Goal: Task Accomplishment & Management: Manage account settings

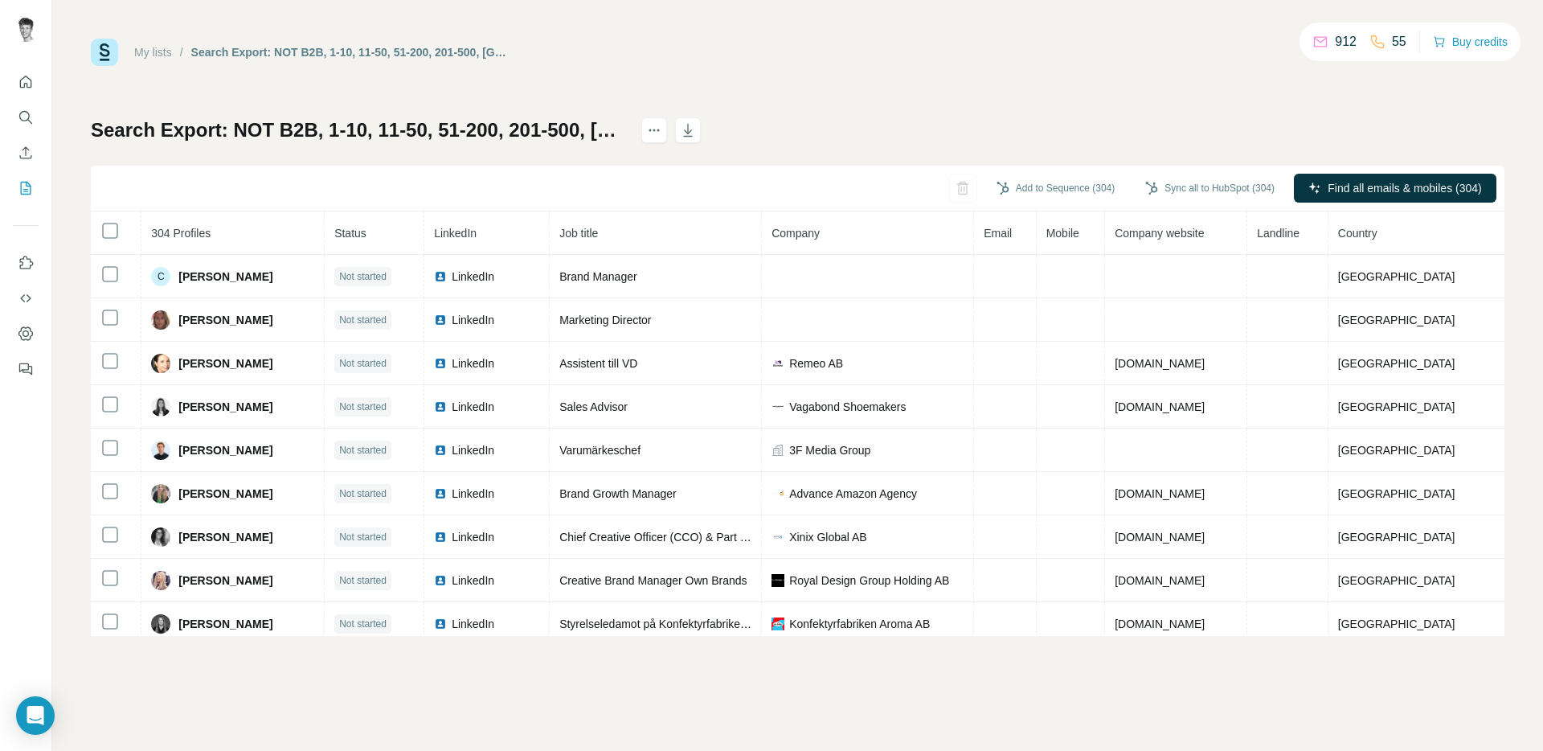
click at [826, 108] on div "My lists / Search Export: NOT B2B, 1-10, 11-50, 51-200, 201-500, Sweden, CMO, C…" at bounding box center [798, 337] width 1414 height 597
click at [701, 126] on button "button" at bounding box center [688, 130] width 26 height 26
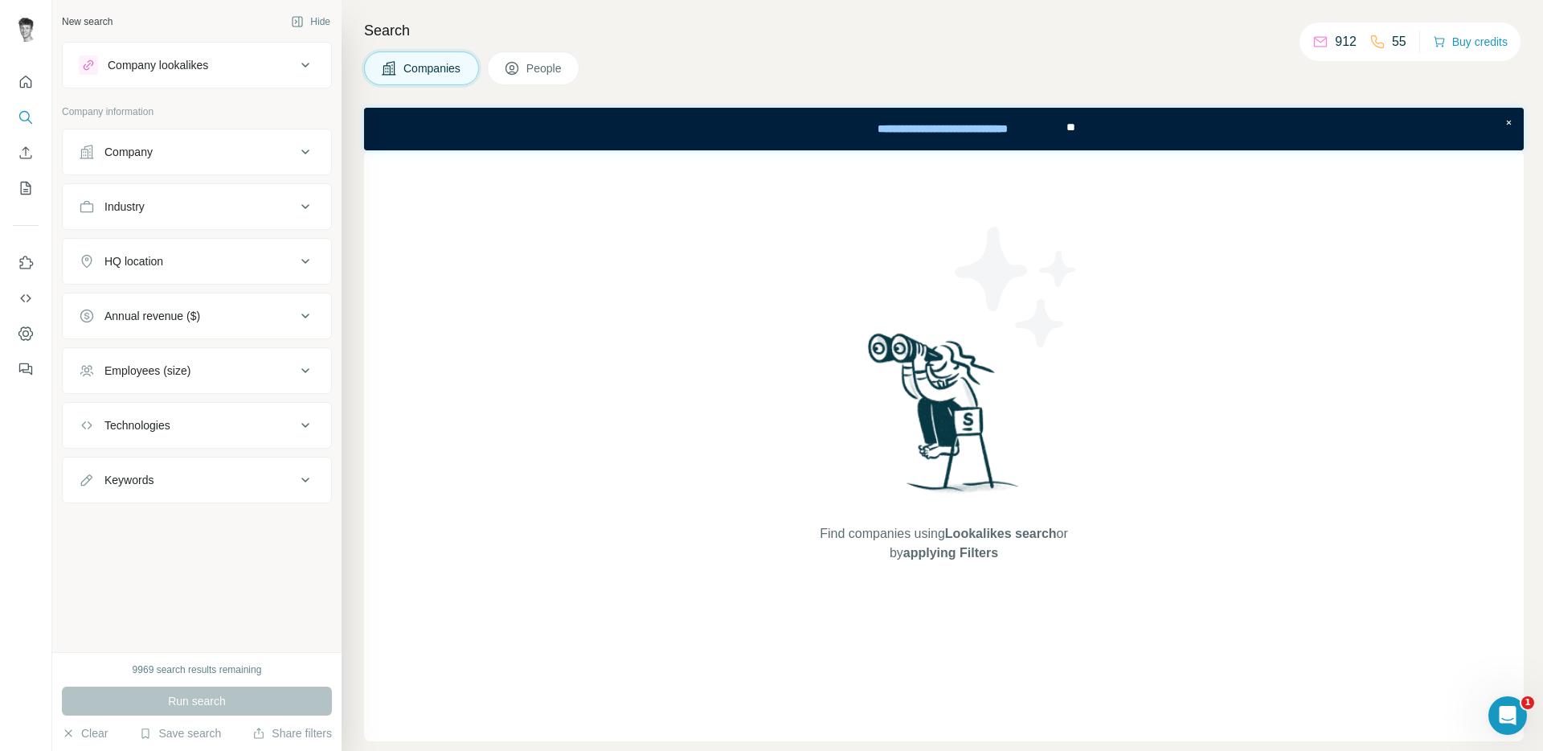
click at [559, 74] on span "People" at bounding box center [544, 68] width 37 height 16
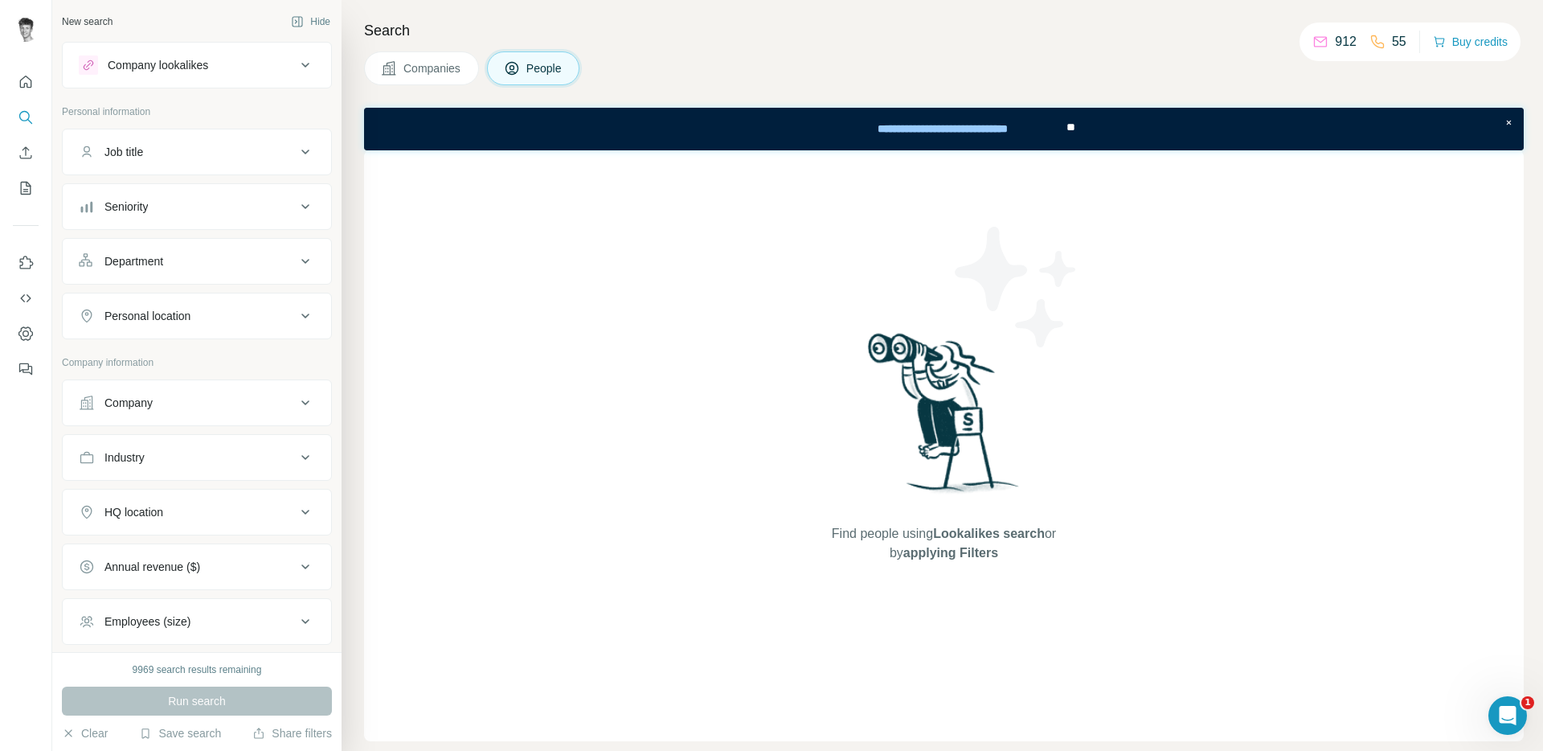
click at [296, 157] on icon at bounding box center [305, 151] width 19 height 19
click at [296, 154] on icon at bounding box center [305, 151] width 19 height 19
click at [25, 186] on icon "My lists" at bounding box center [26, 188] width 16 height 16
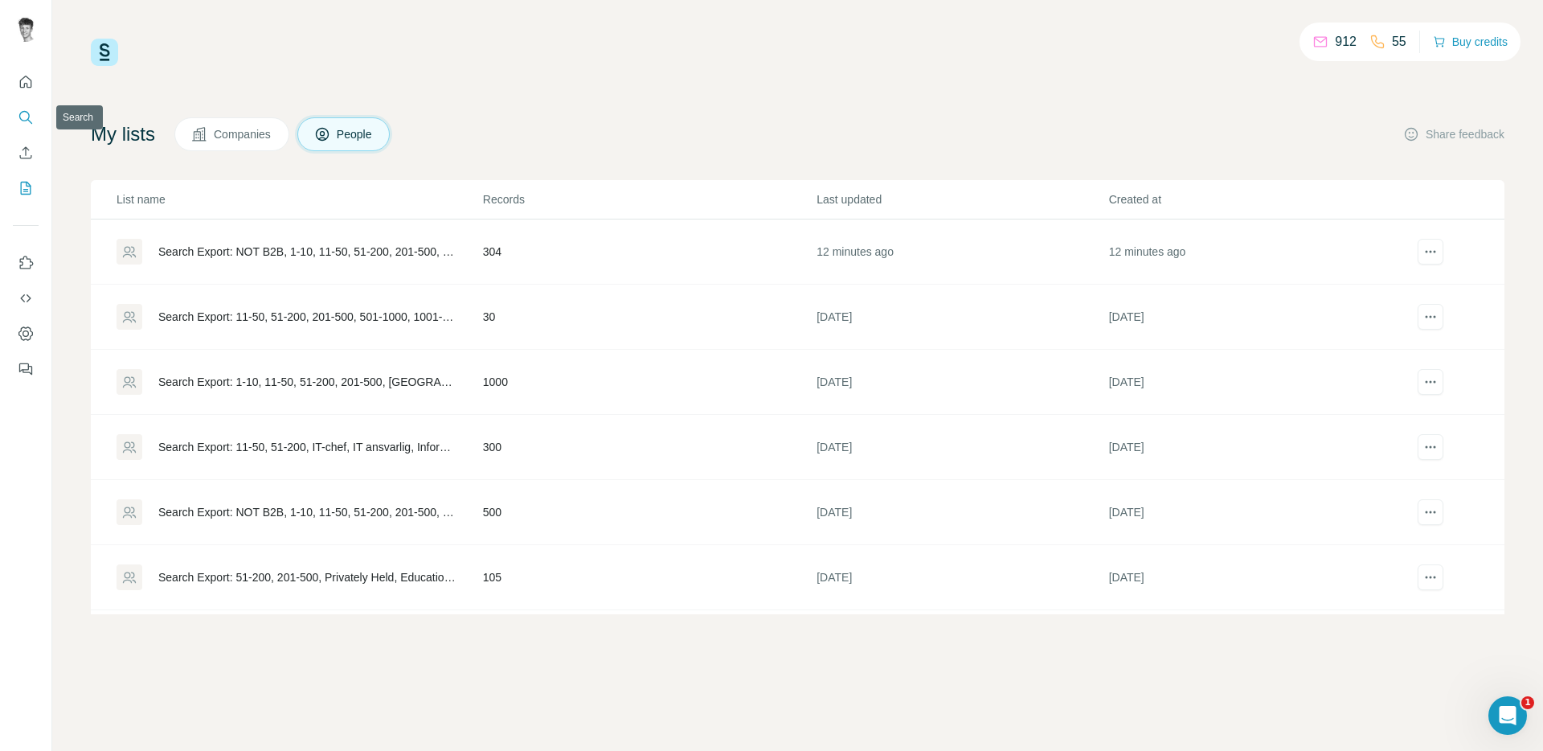
click at [35, 111] on button "Search" at bounding box center [26, 117] width 26 height 29
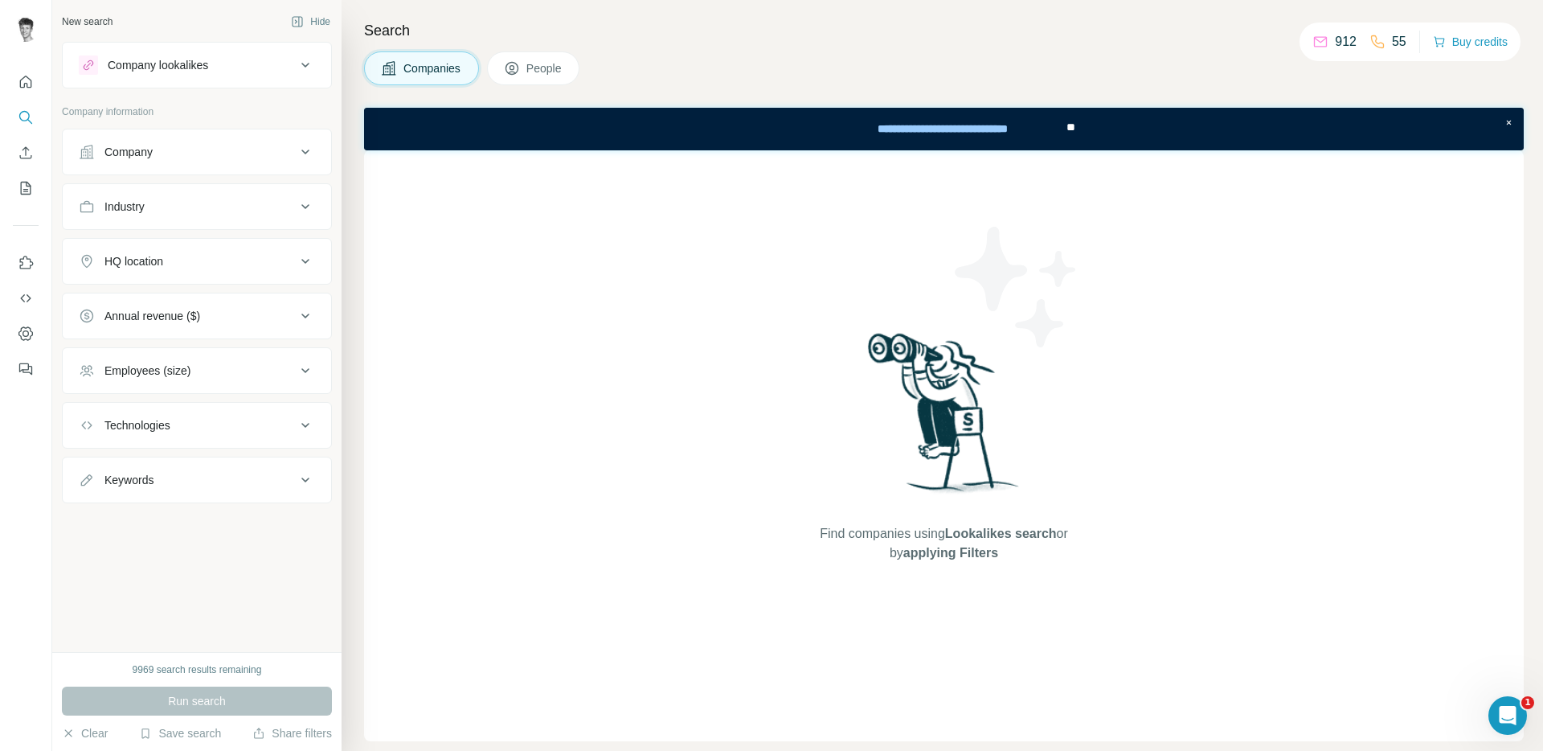
click at [227, 60] on div "Company lookalikes" at bounding box center [187, 64] width 217 height 19
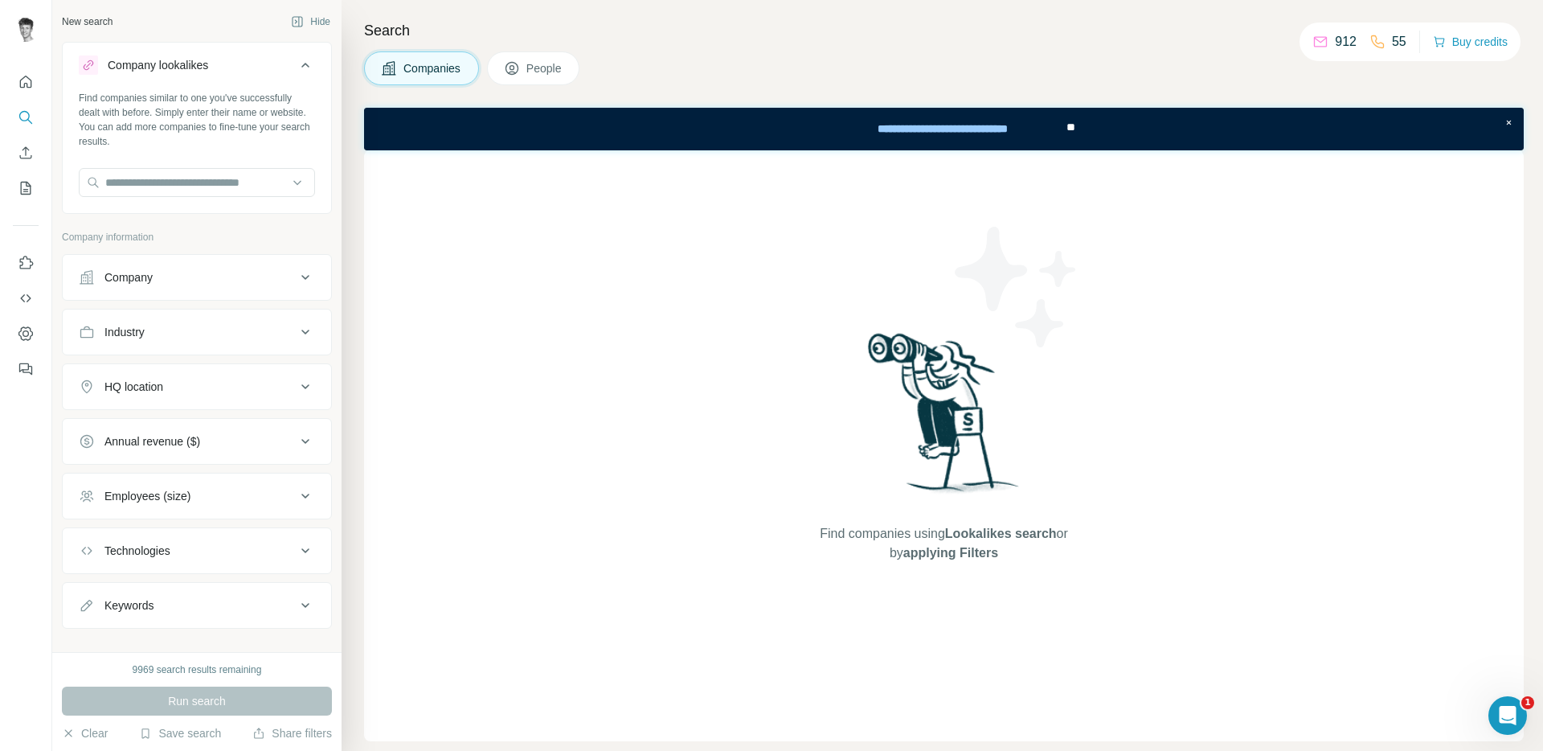
click at [296, 59] on icon at bounding box center [305, 64] width 19 height 19
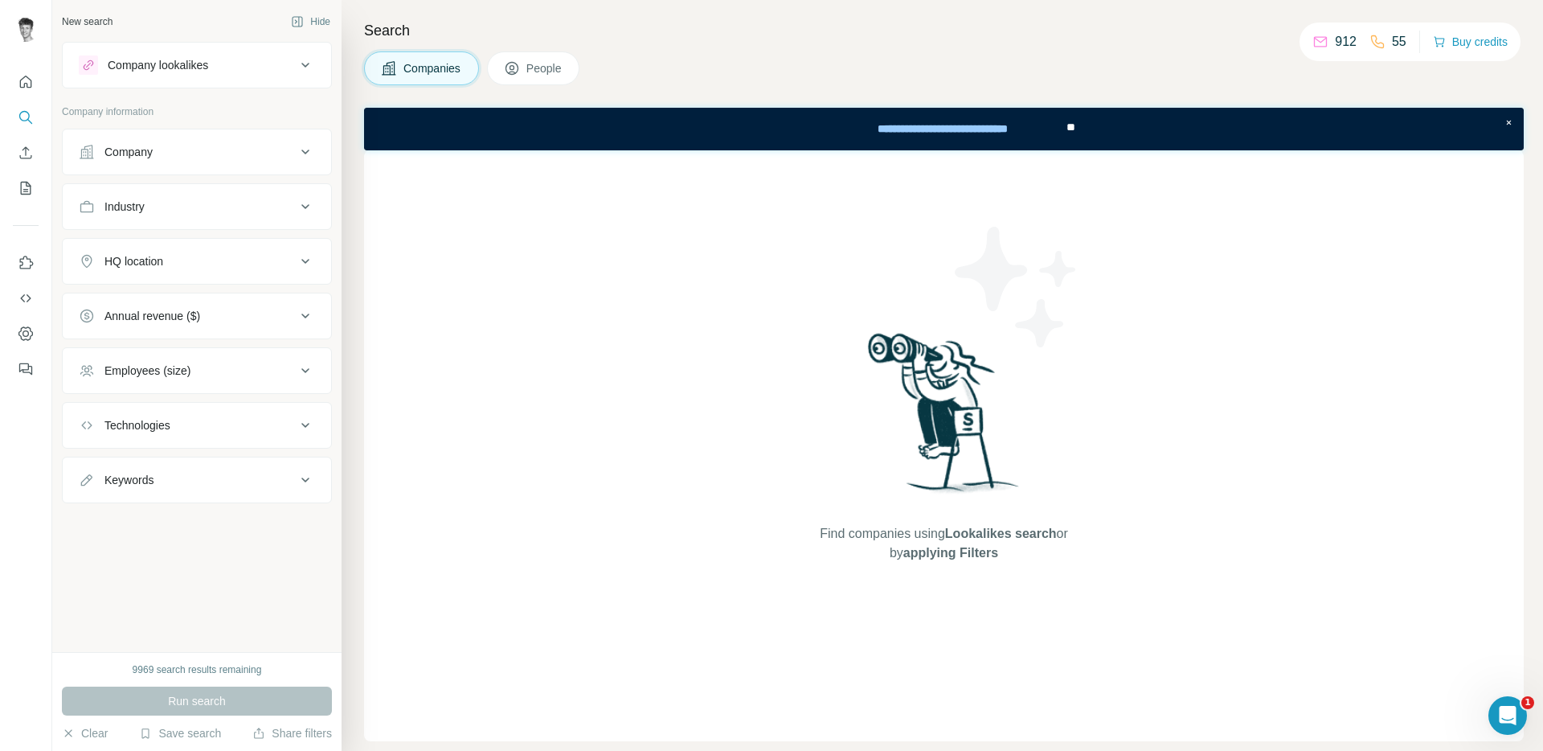
click at [286, 142] on button "Company" at bounding box center [197, 152] width 268 height 39
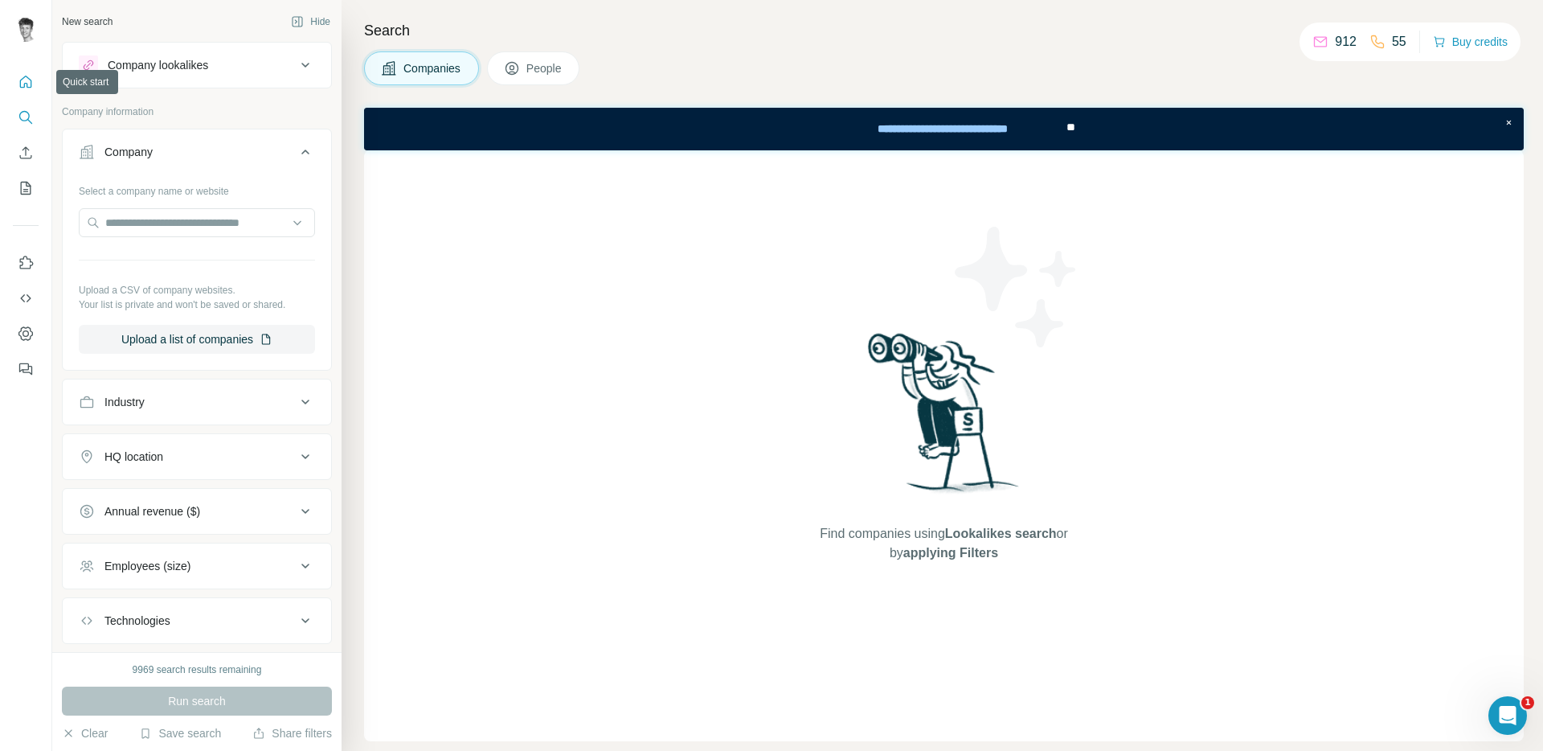
click at [19, 83] on icon "Quick start" at bounding box center [26, 82] width 16 height 16
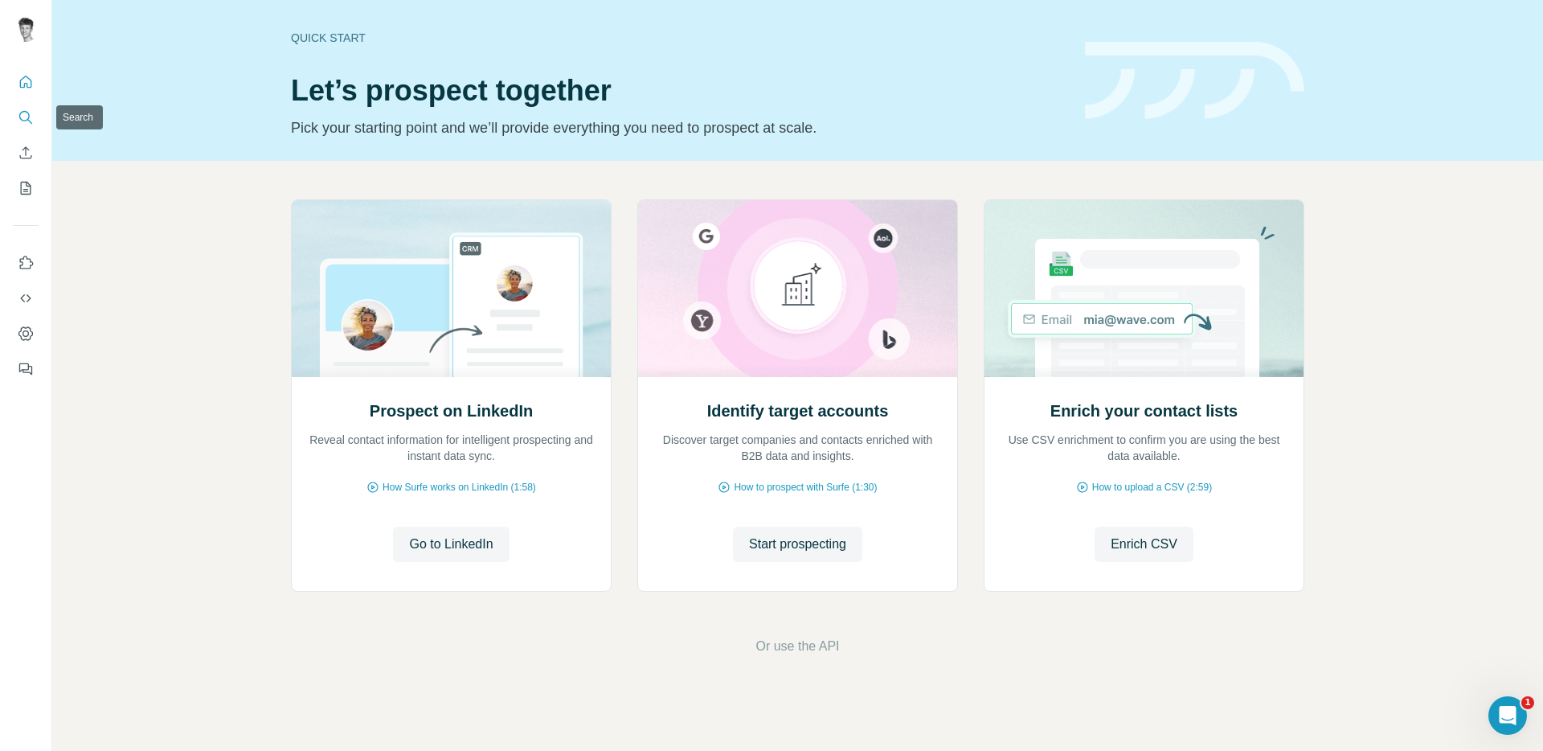
click at [24, 120] on icon "Search" at bounding box center [26, 117] width 16 height 16
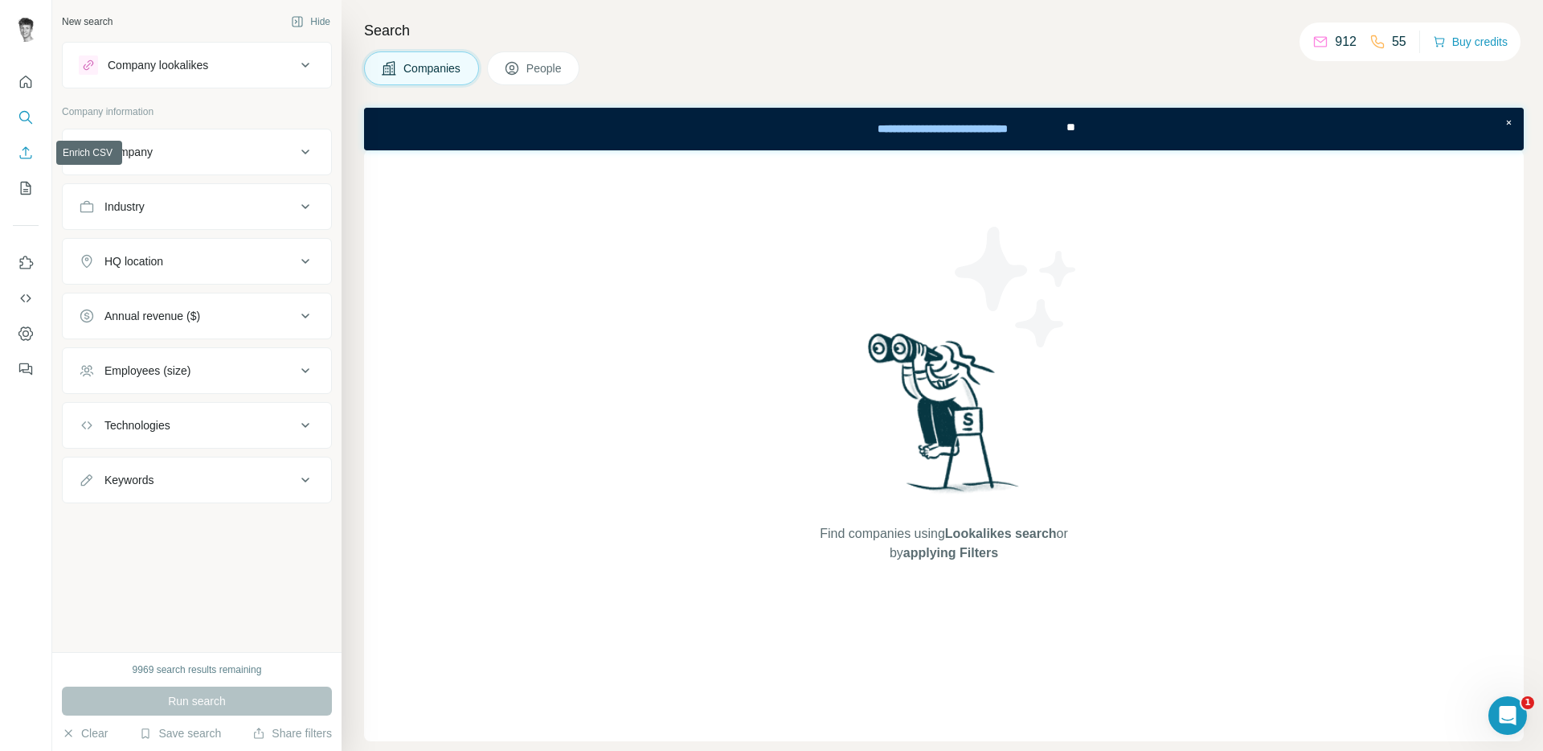
click at [24, 156] on icon "Enrich CSV" at bounding box center [26, 153] width 16 height 16
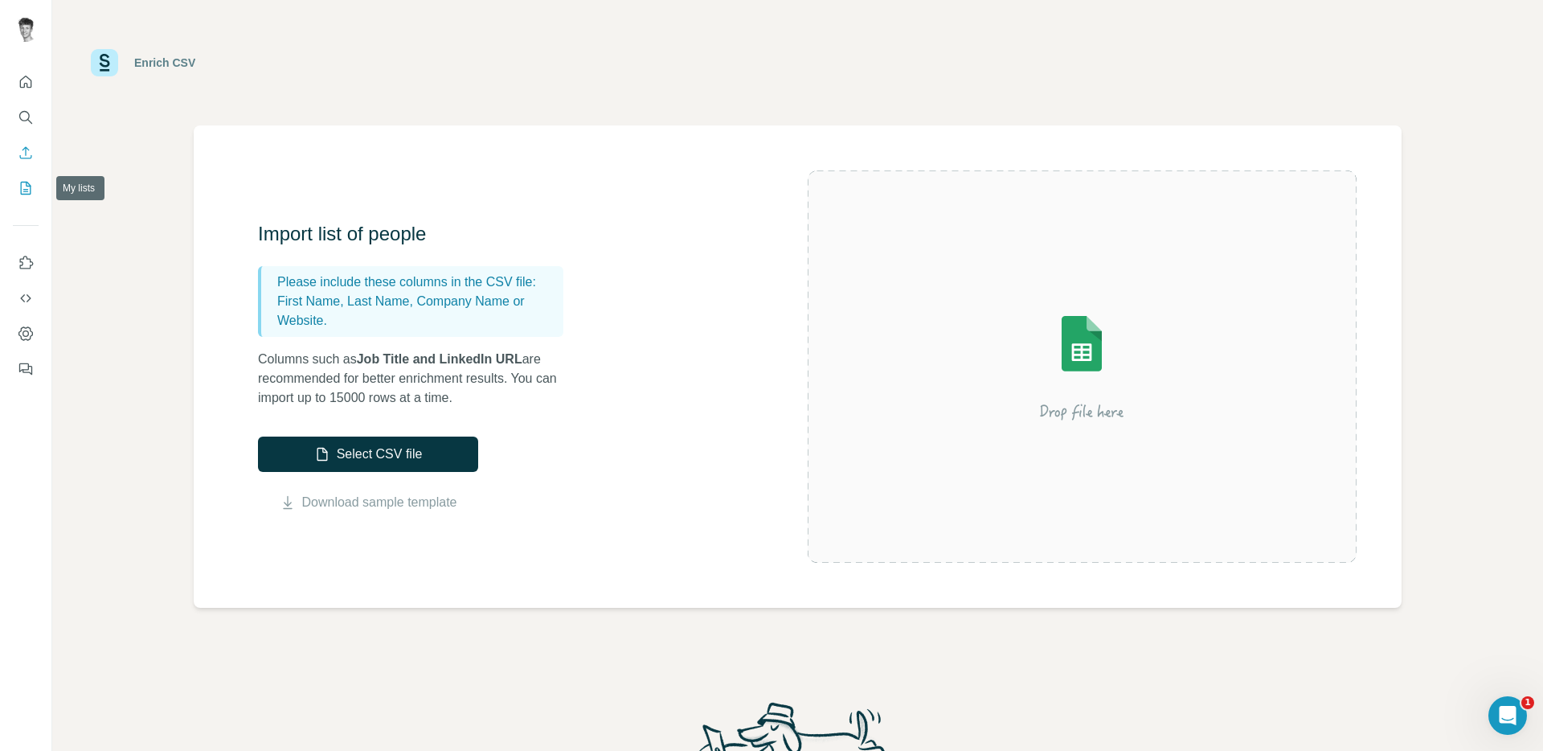
click at [25, 182] on icon "My lists" at bounding box center [26, 188] width 10 height 13
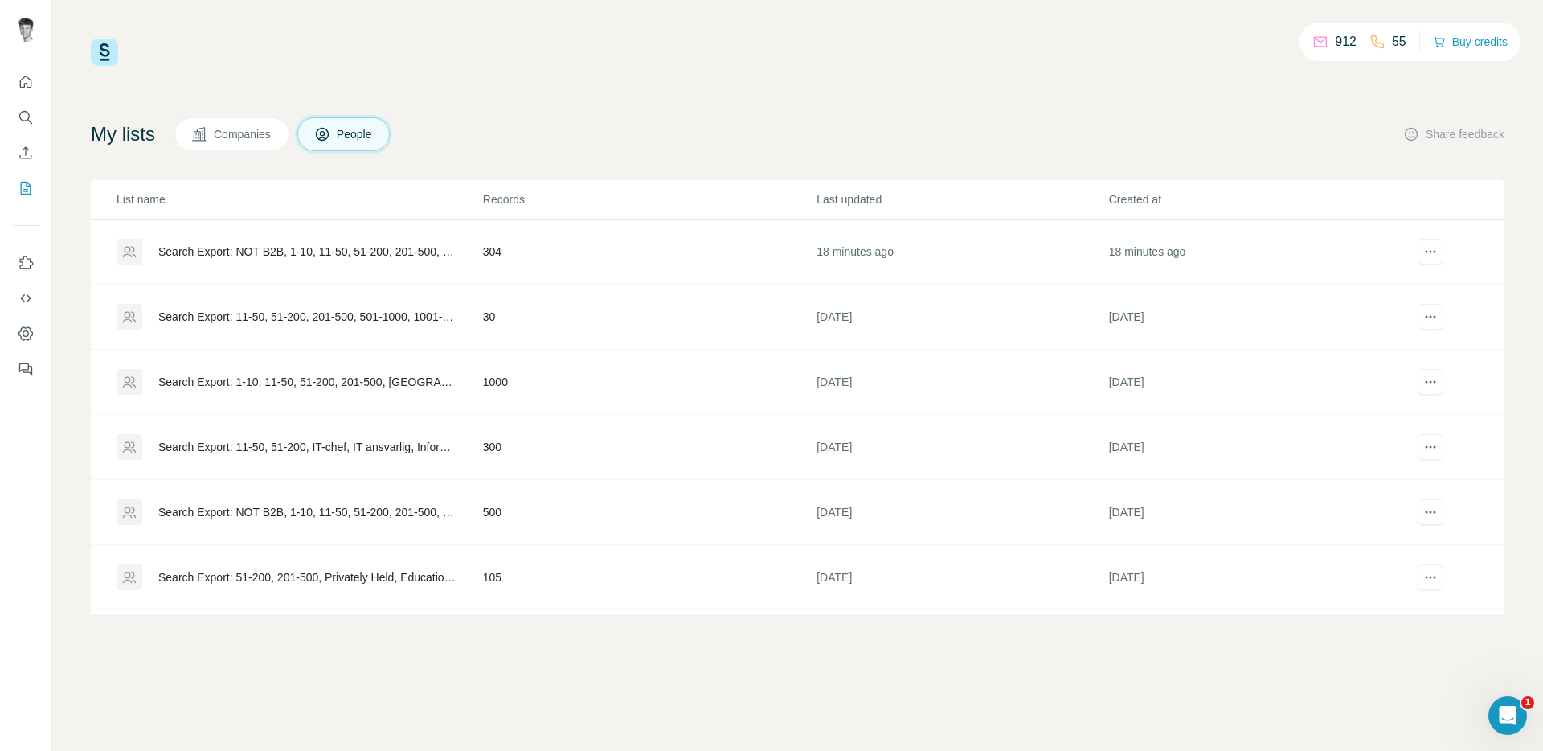
click at [427, 396] on td "Search Export: 1-10, 11-50, 51-200, 201-500, [GEOGRAPHIC_DATA], Brand Activatio…" at bounding box center [286, 382] width 391 height 65
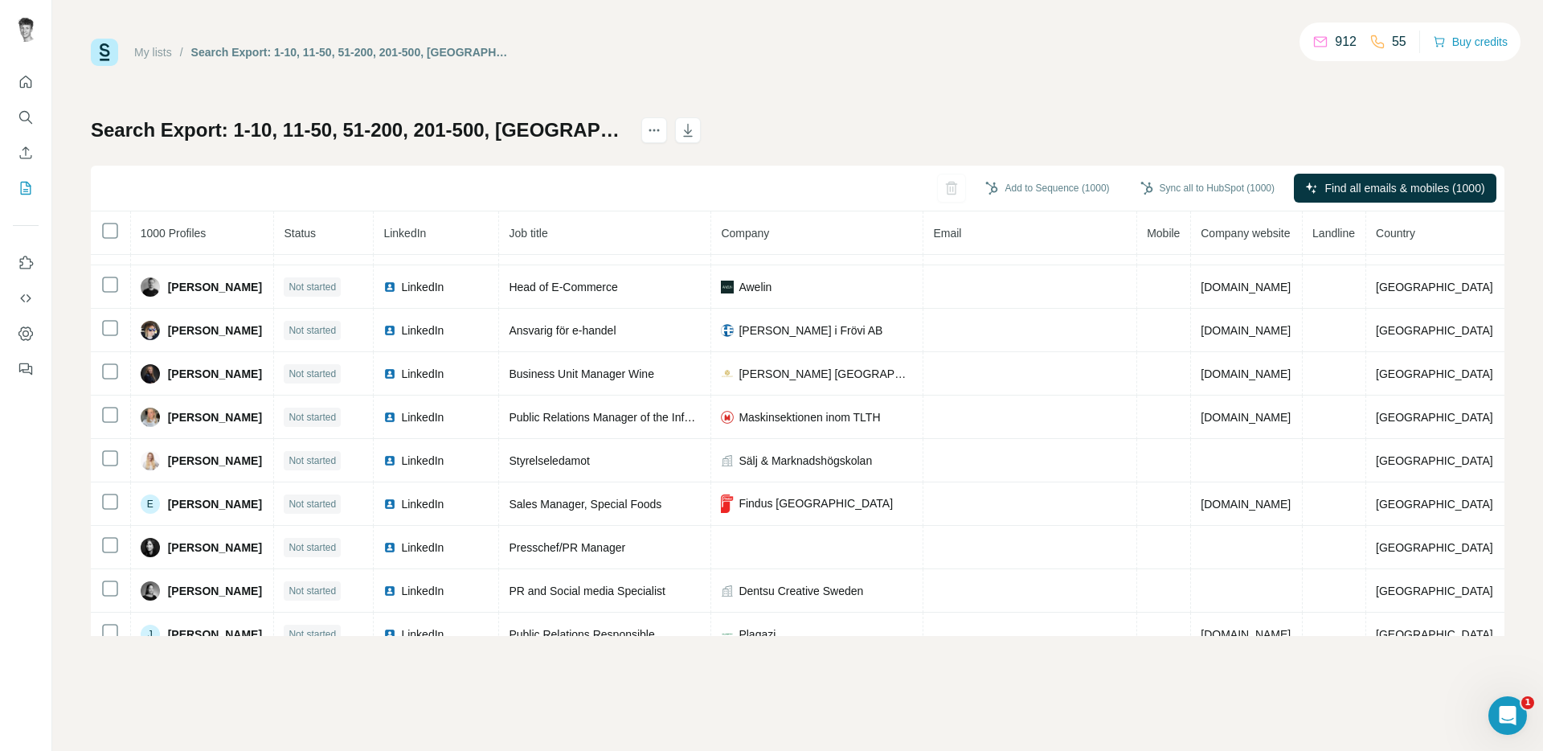
scroll to position [1171, 0]
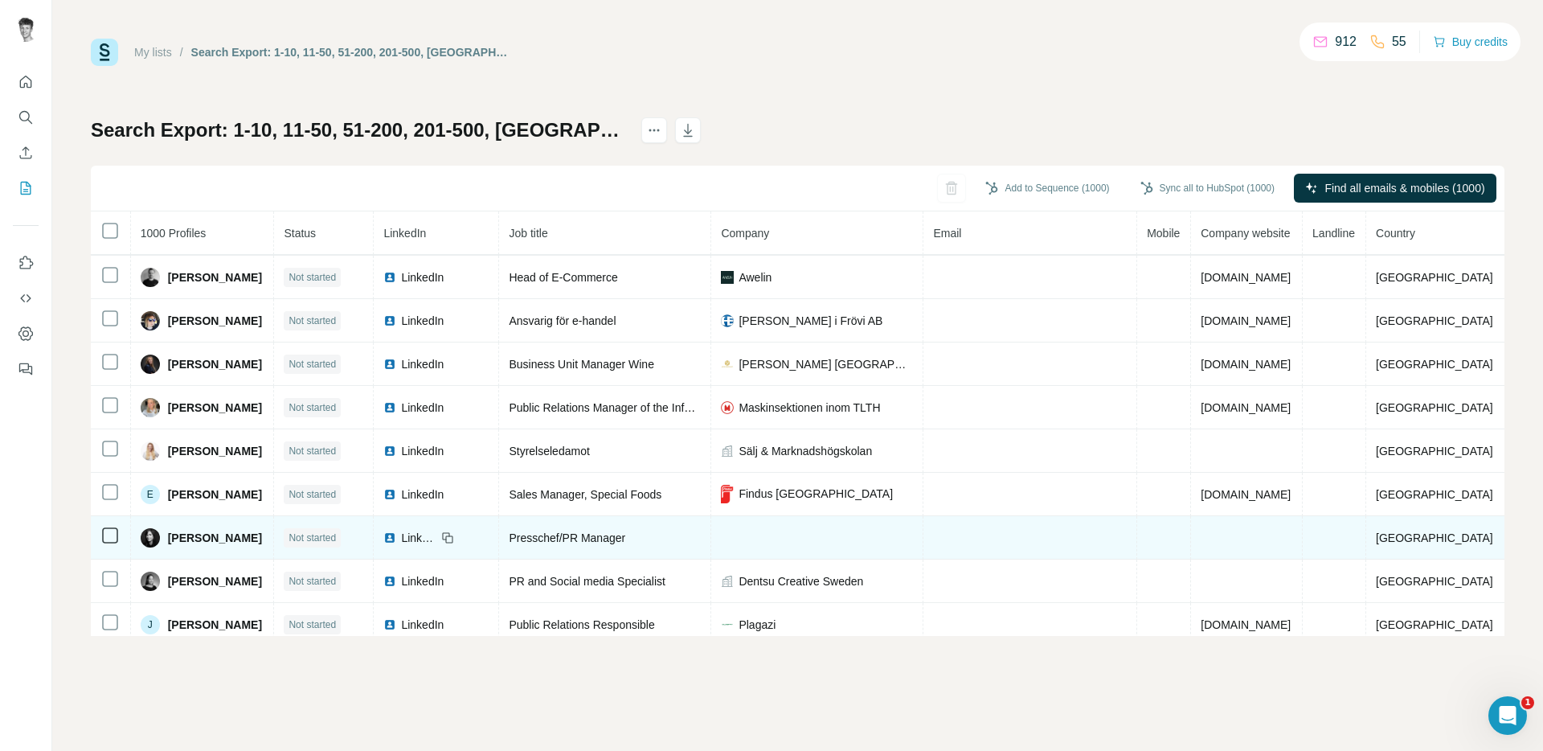
click at [122, 534] on td at bounding box center [111, 537] width 40 height 43
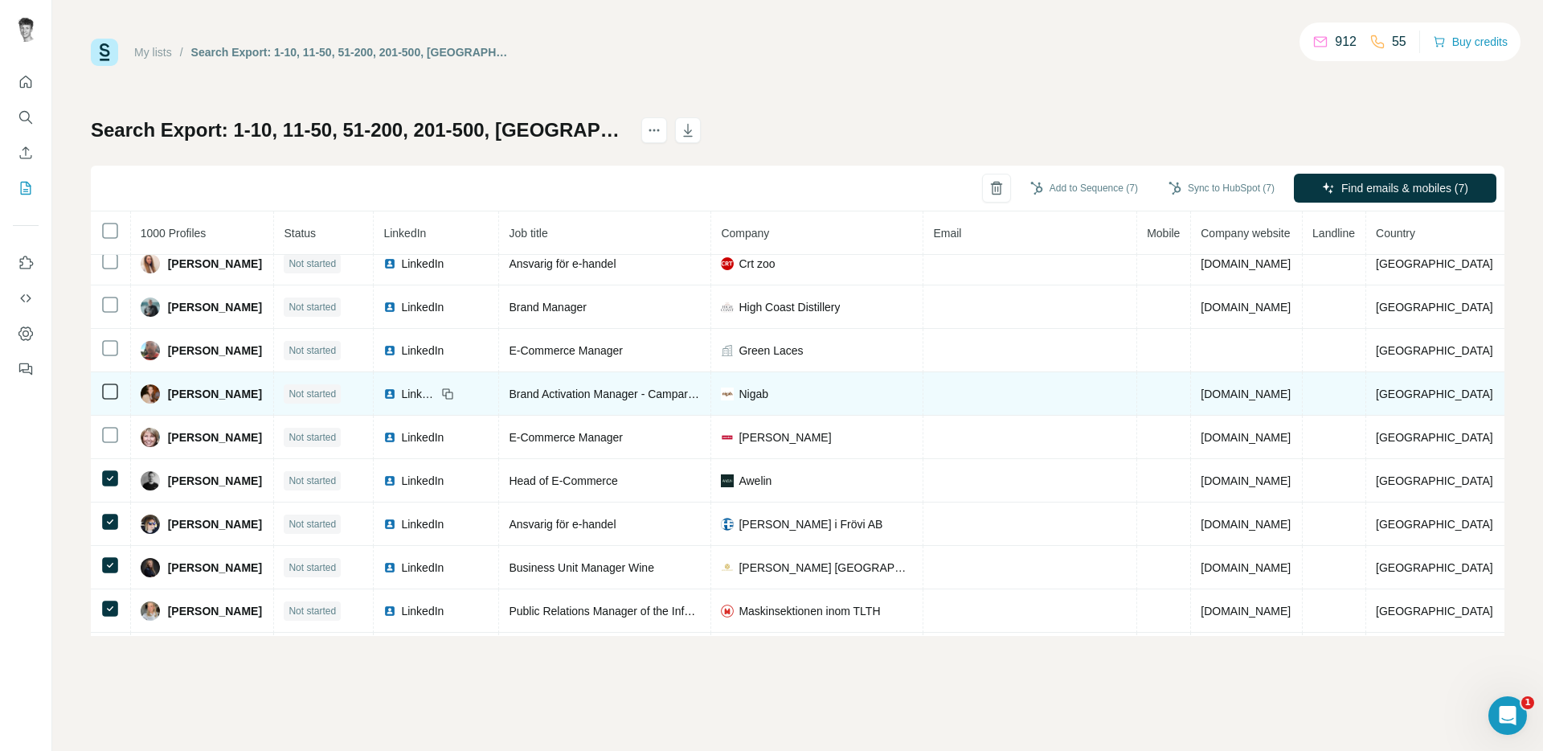
scroll to position [954, 0]
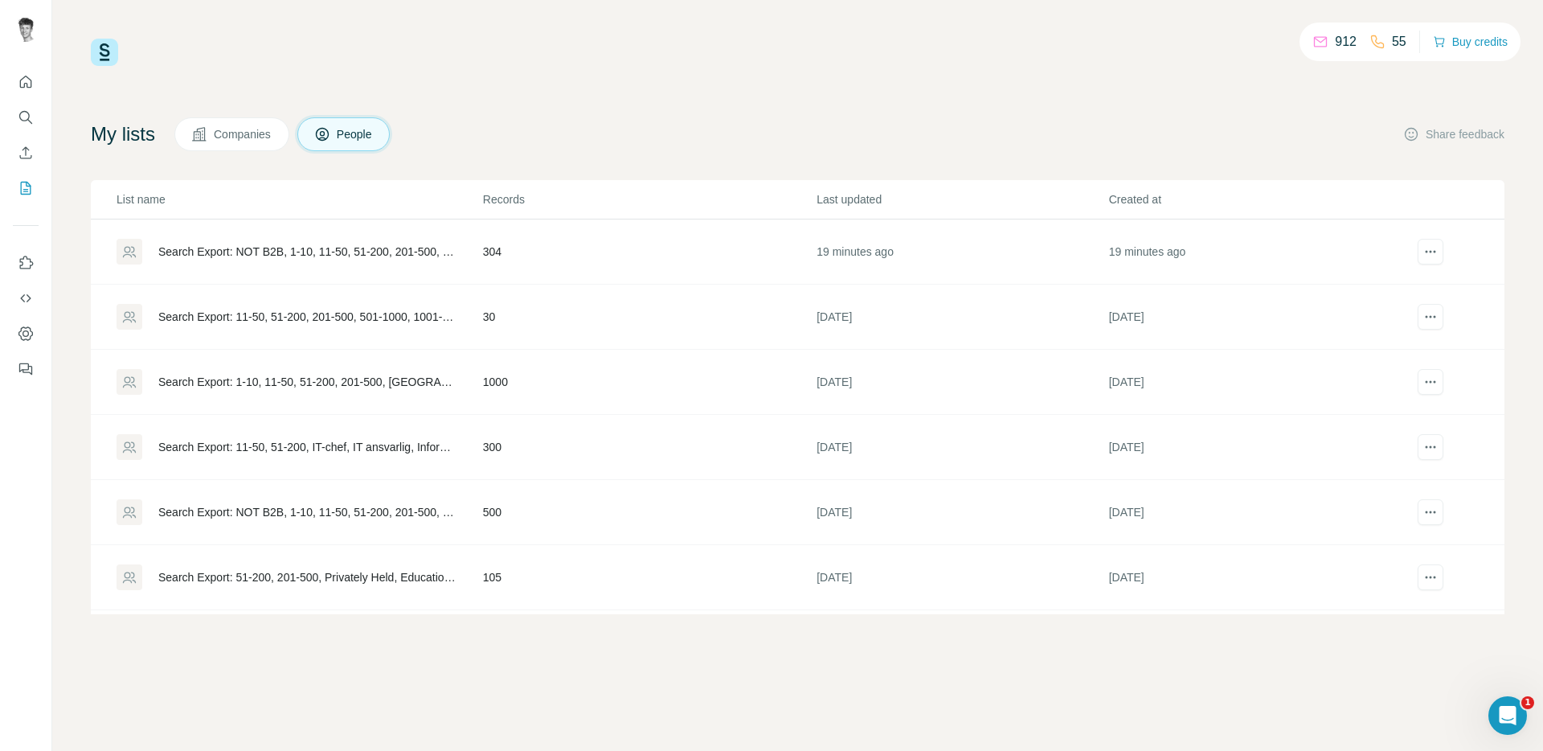
click at [399, 516] on div "Search Export: NOT B2B, 1-10, 11-50, 51-200, 201-500, 501-1000, [GEOGRAPHIC_DAT…" at bounding box center [306, 512] width 297 height 16
click at [1063, 55] on div "912 55 Buy credits" at bounding box center [798, 52] width 1414 height 27
drag, startPoint x: 1132, startPoint y: 77, endPoint x: 1061, endPoint y: 22, distance: 90.5
click at [1132, 77] on div "912 55 Buy credits My lists Companies People Share feedback List name Records L…" at bounding box center [798, 326] width 1414 height 575
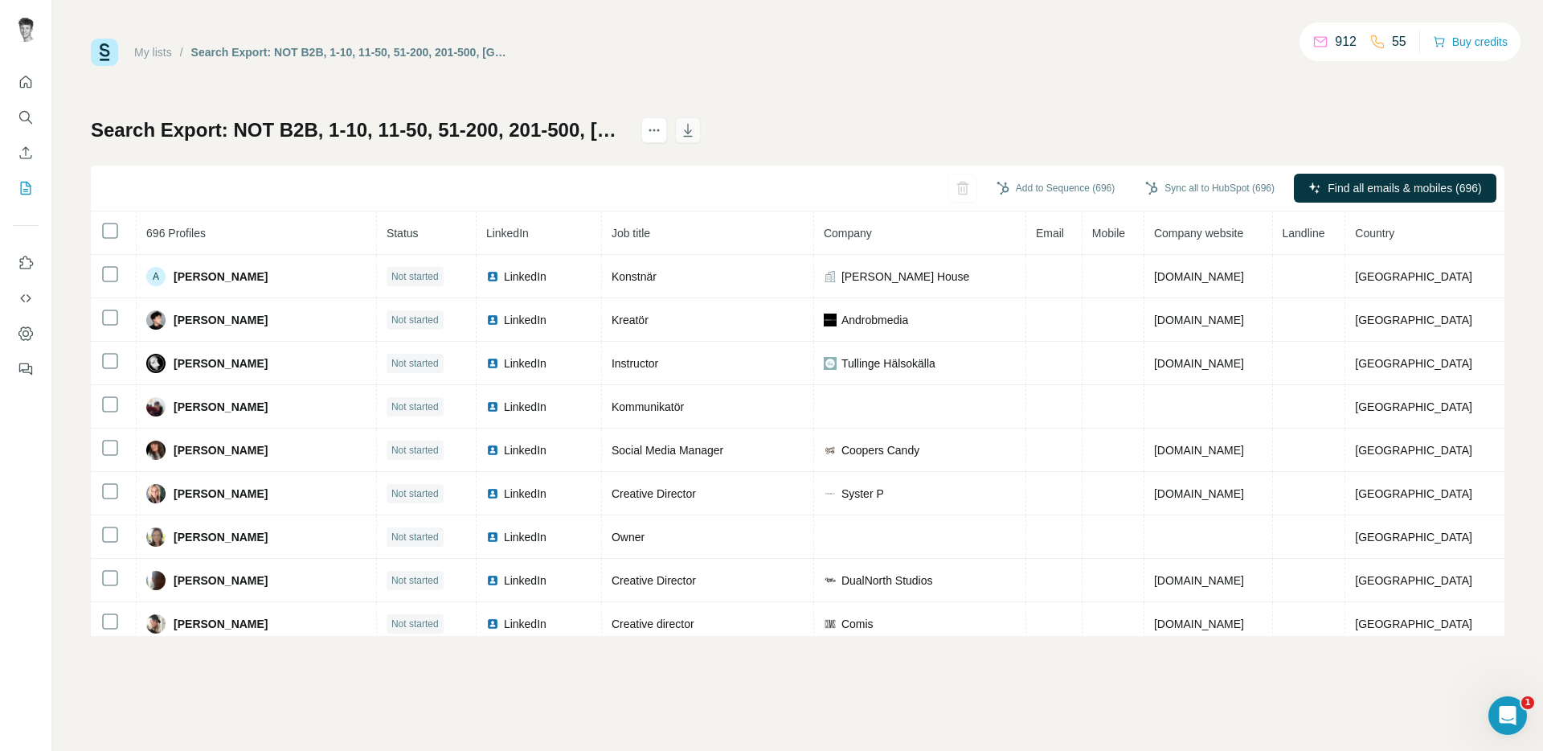
click at [696, 132] on icon "button" at bounding box center [688, 130] width 16 height 16
